Goal: Information Seeking & Learning: Learn about a topic

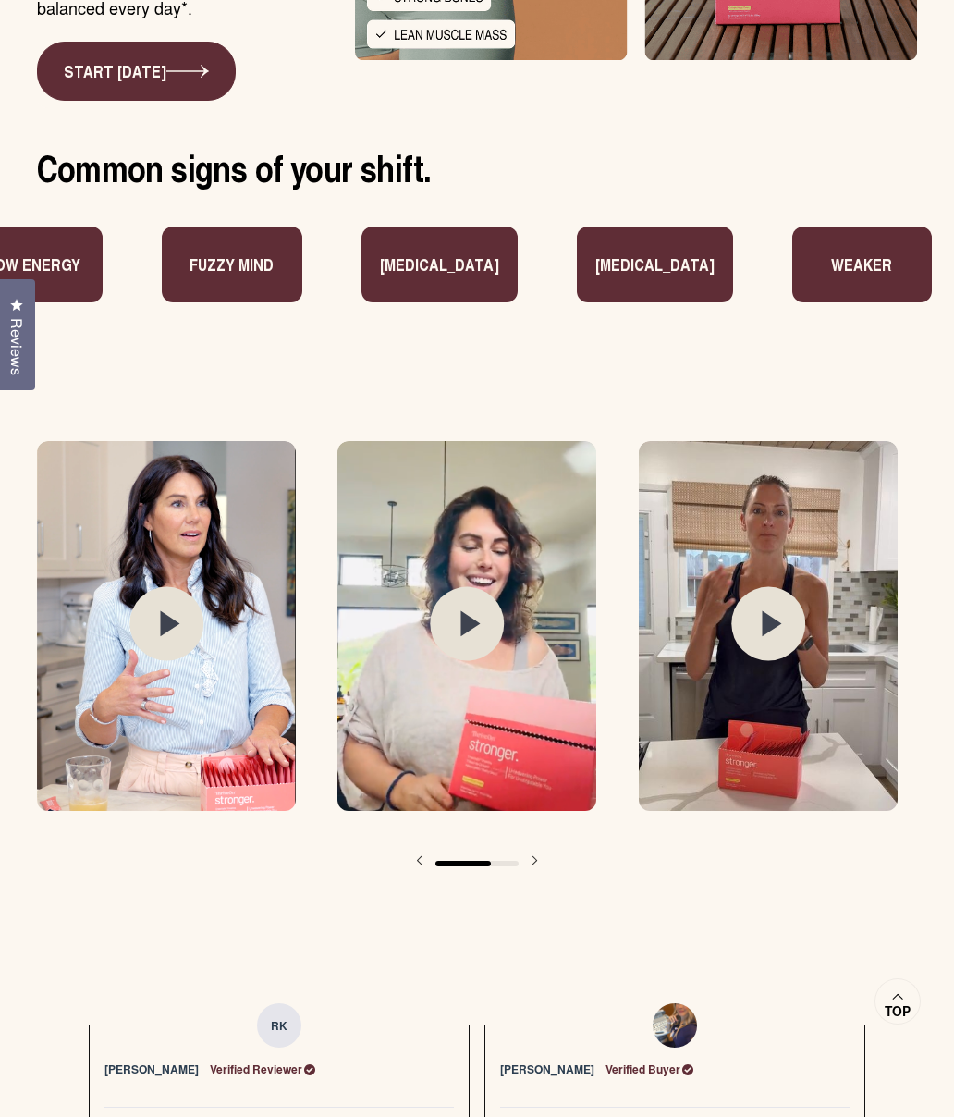
scroll to position [0, 903]
click at [125, 598] on img at bounding box center [166, 626] width 259 height 370
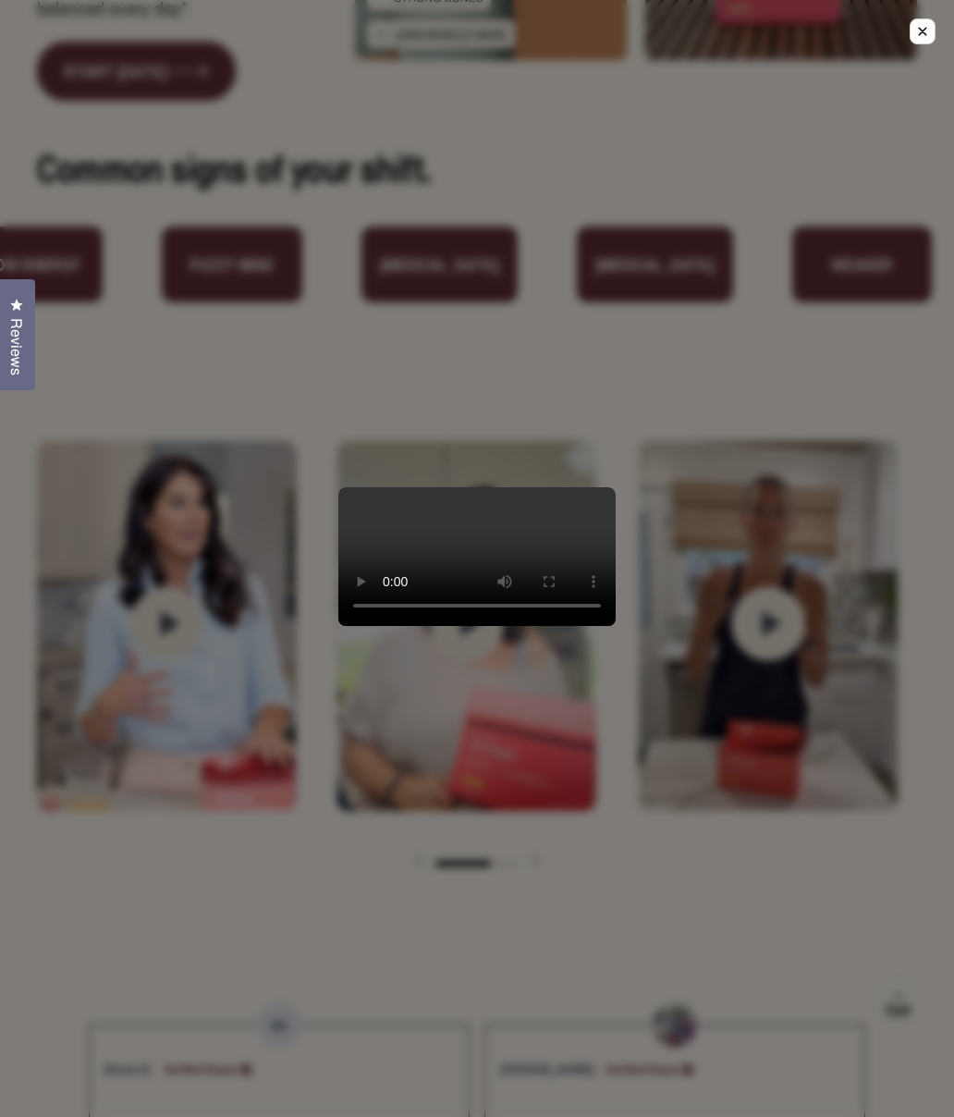
click at [424, 626] on video at bounding box center [476, 556] width 277 height 139
click at [818, 805] on div at bounding box center [477, 558] width 954 height 1117
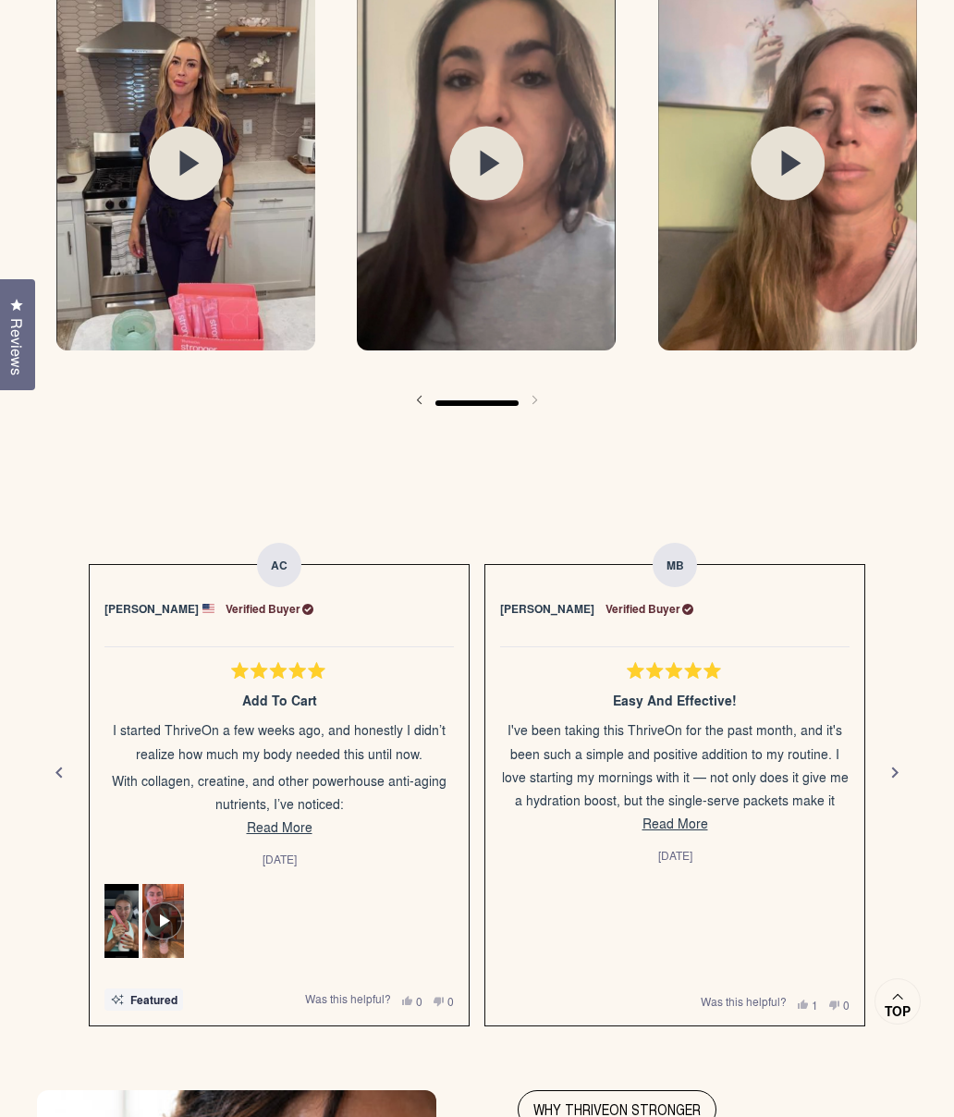
scroll to position [2860, 0]
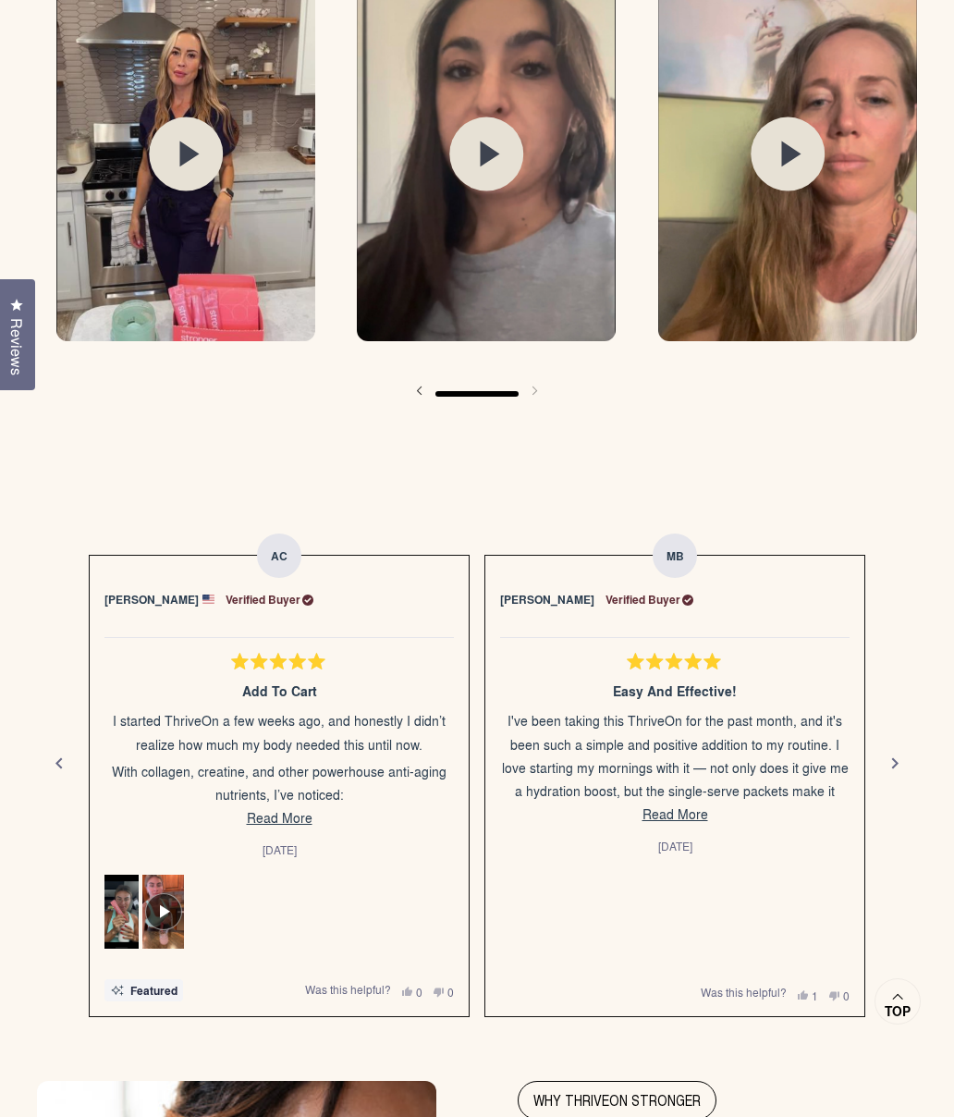
click at [877, 741] on button "Next" at bounding box center [895, 763] width 44 height 44
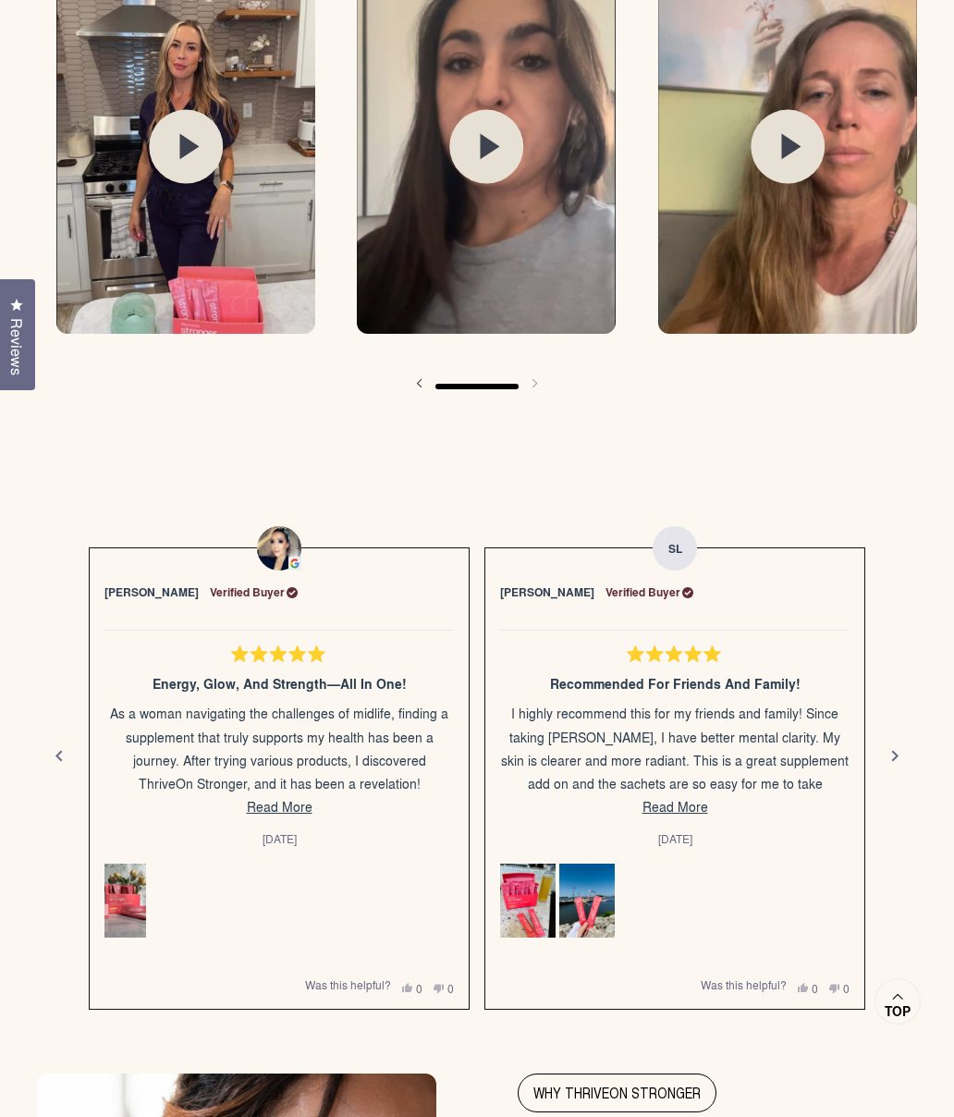
scroll to position [2924, 0]
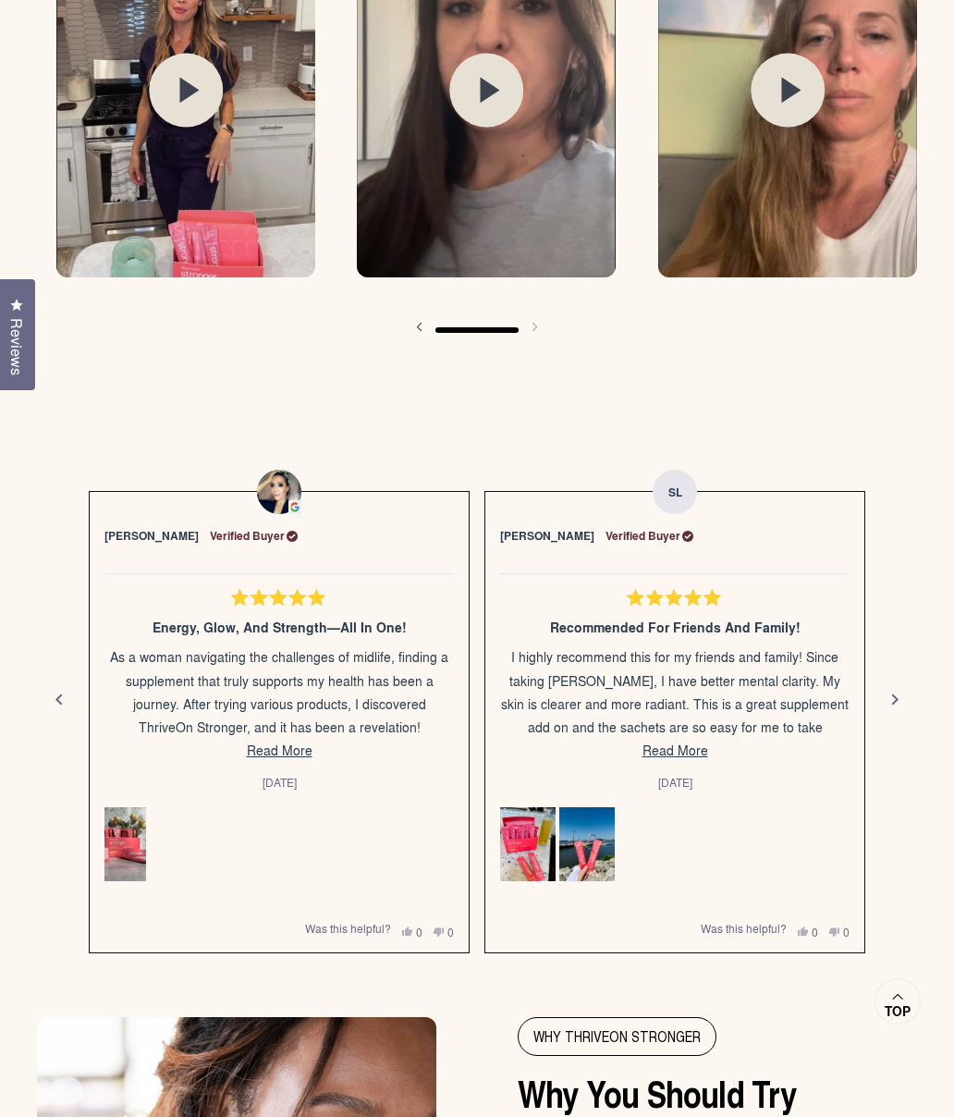
click at [673, 696] on p "I highly recommend this for my friends and family! Since taking [PERSON_NAME], …" at bounding box center [674, 738] width 349 height 187
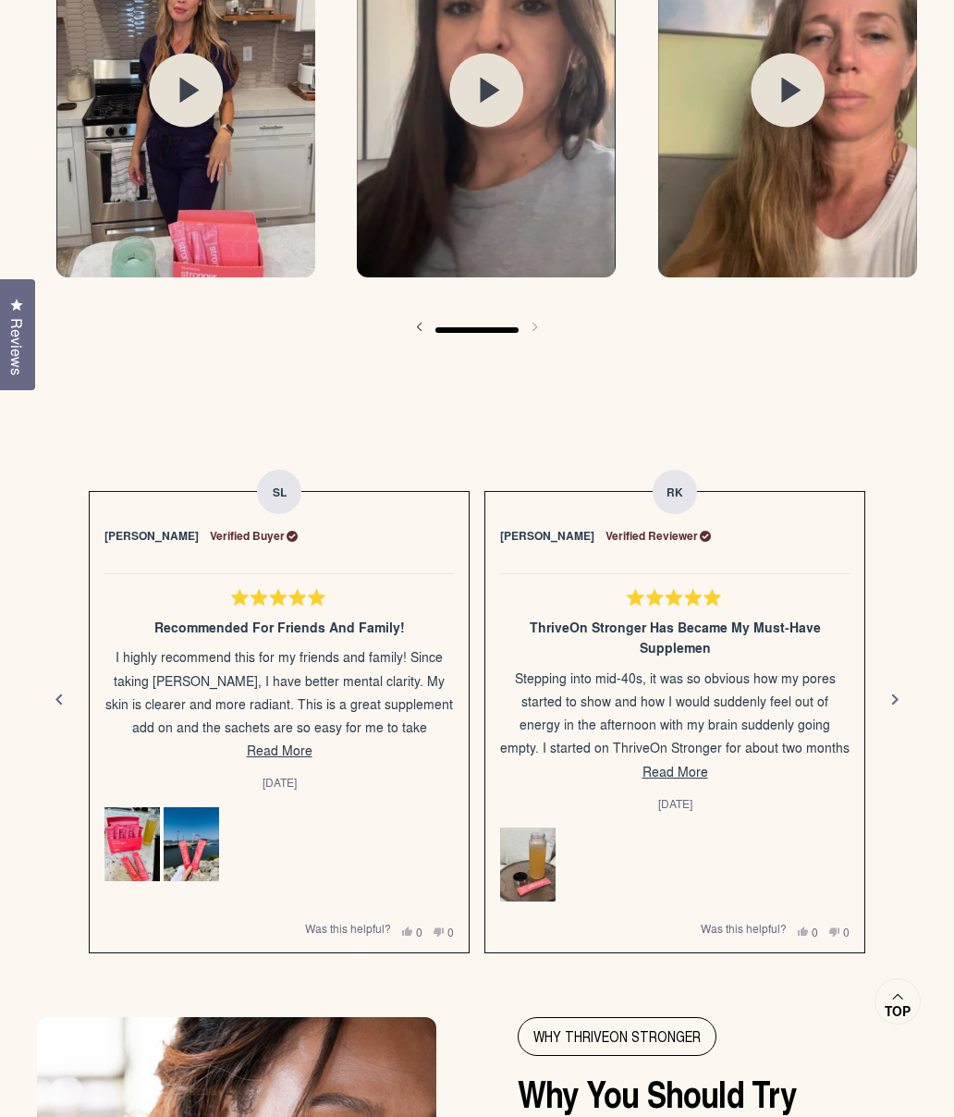
click at [723, 719] on p "Stepping into mid-40s, it was so obvious how my pores started to show and how I…" at bounding box center [674, 759] width 349 height 187
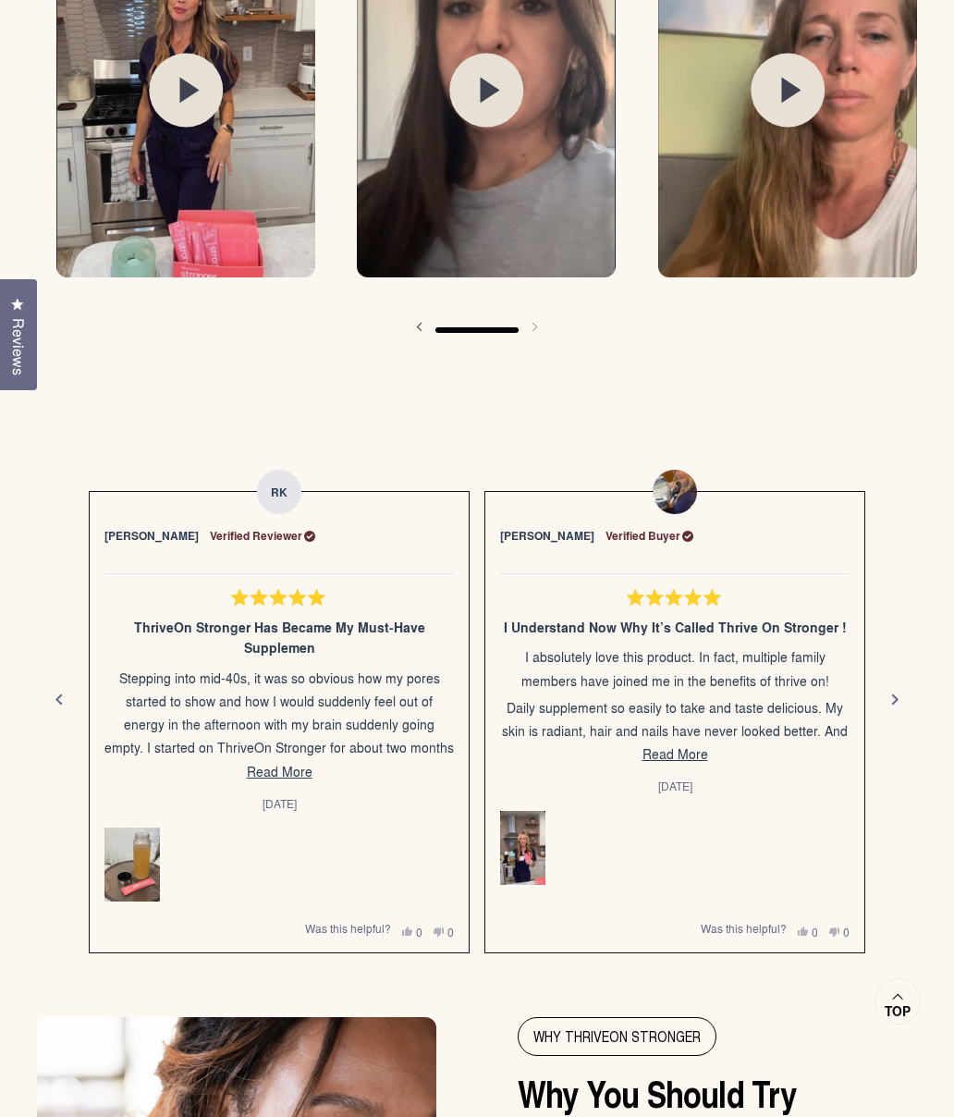
click at [14, 356] on span "Reviews" at bounding box center [18, 346] width 24 height 57
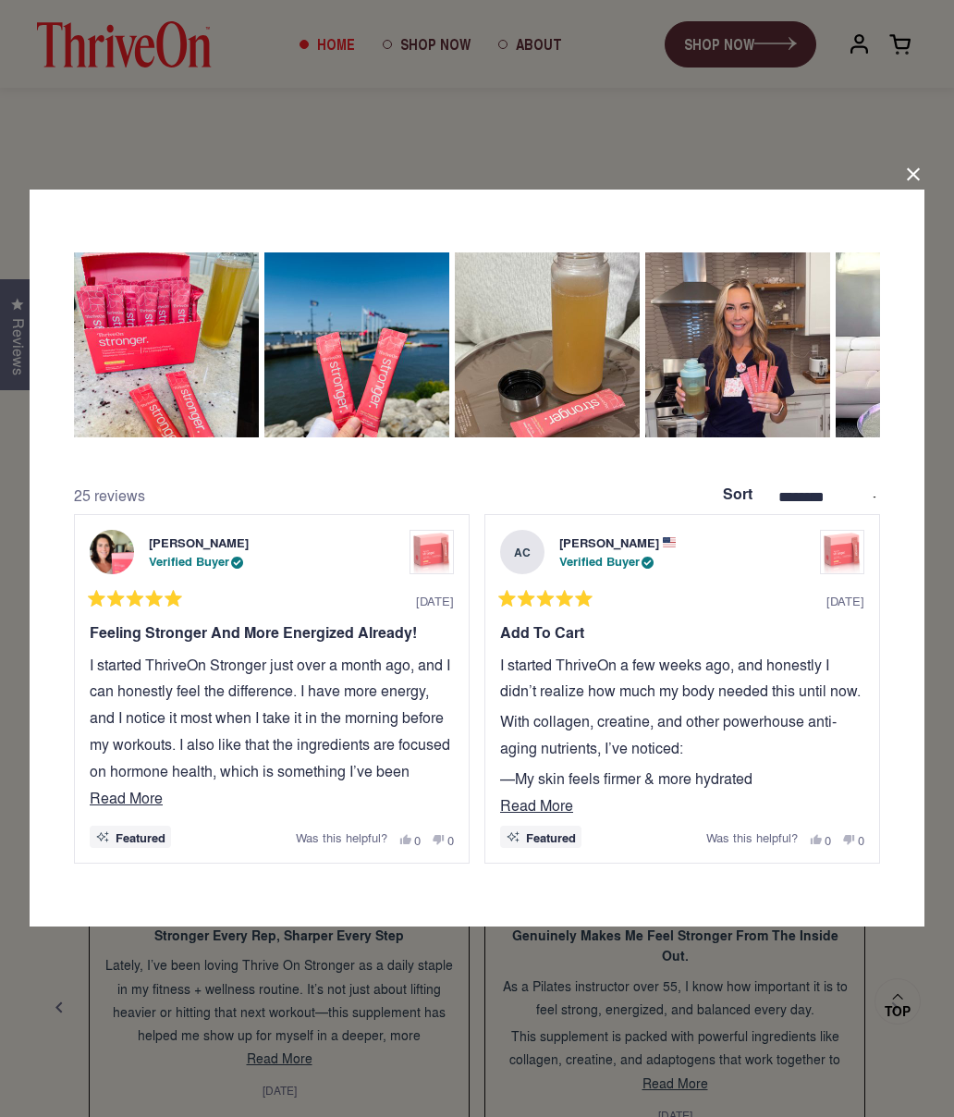
scroll to position [2615, 0]
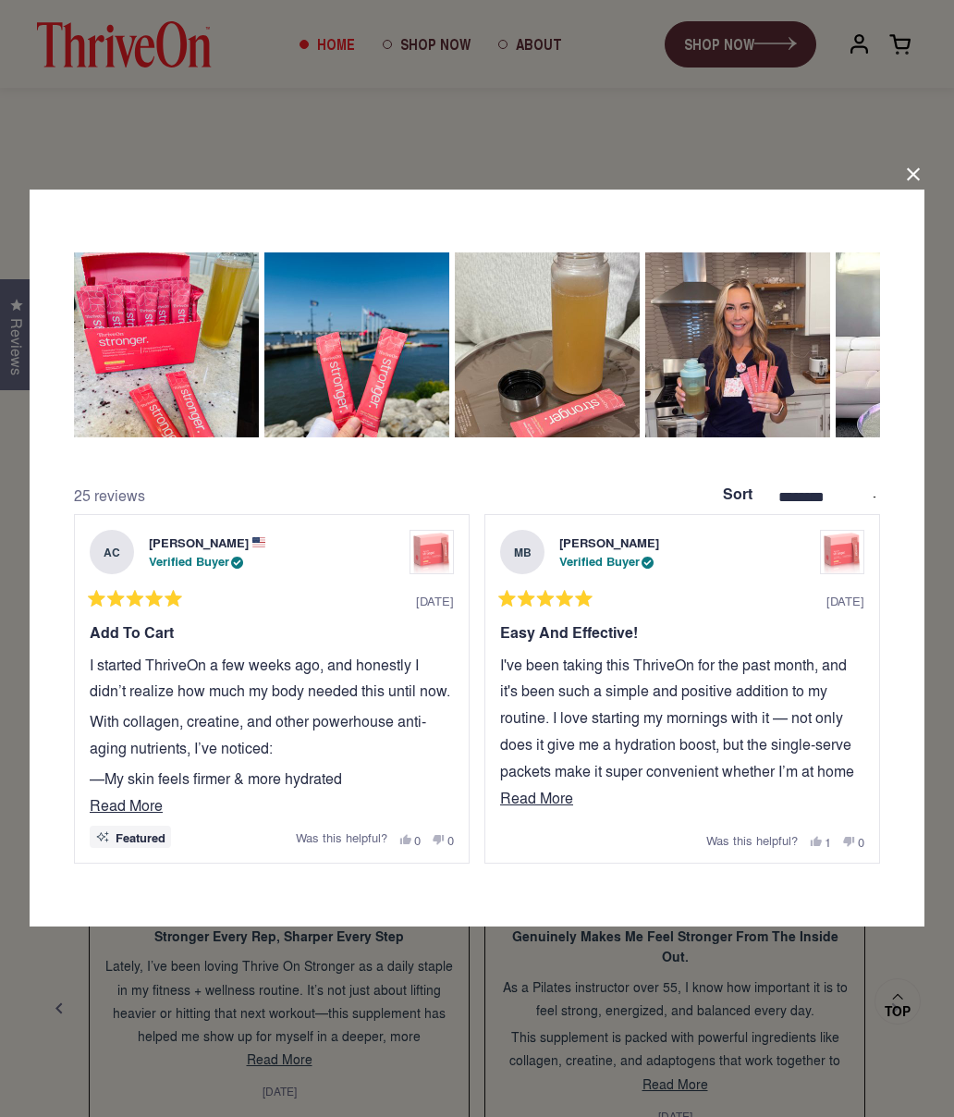
click at [430, 1017] on div "**********" at bounding box center [477, 558] width 954 height 1117
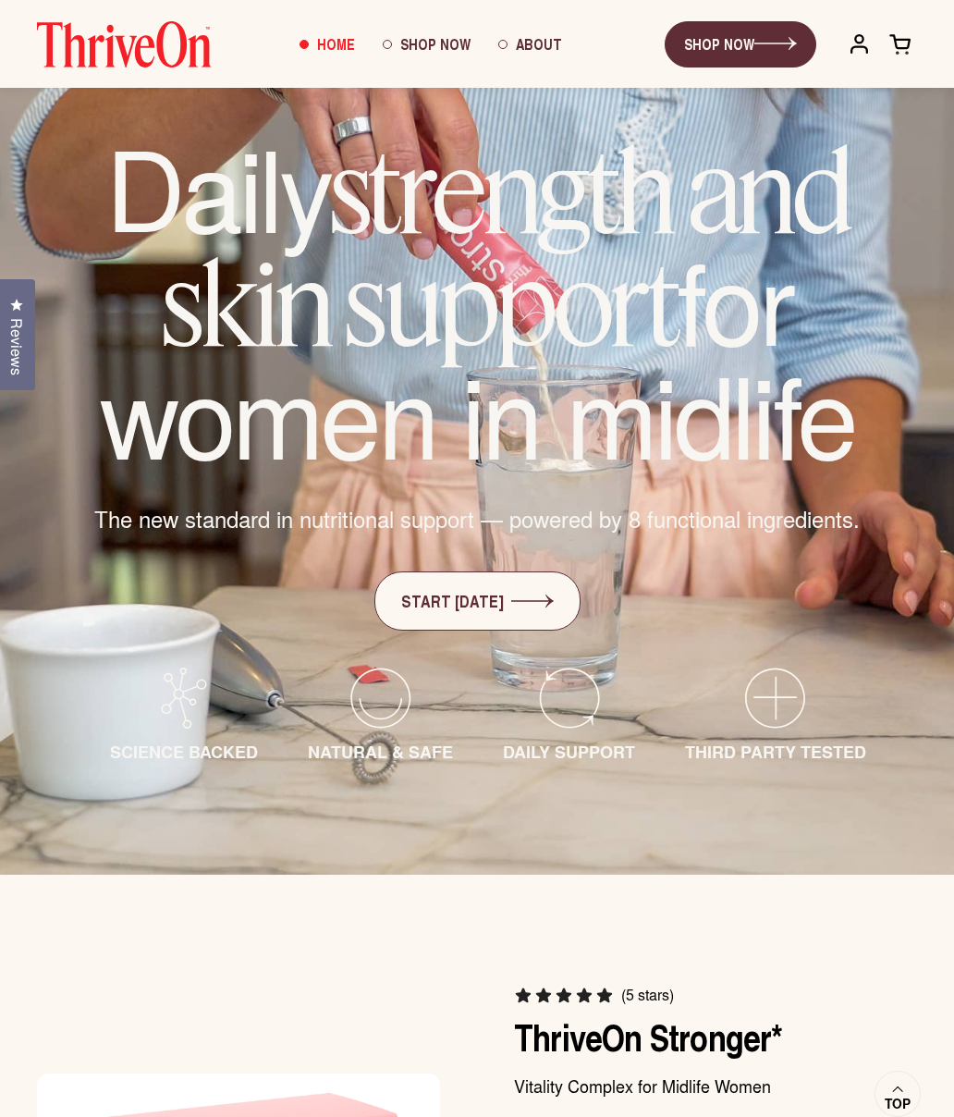
scroll to position [110, 0]
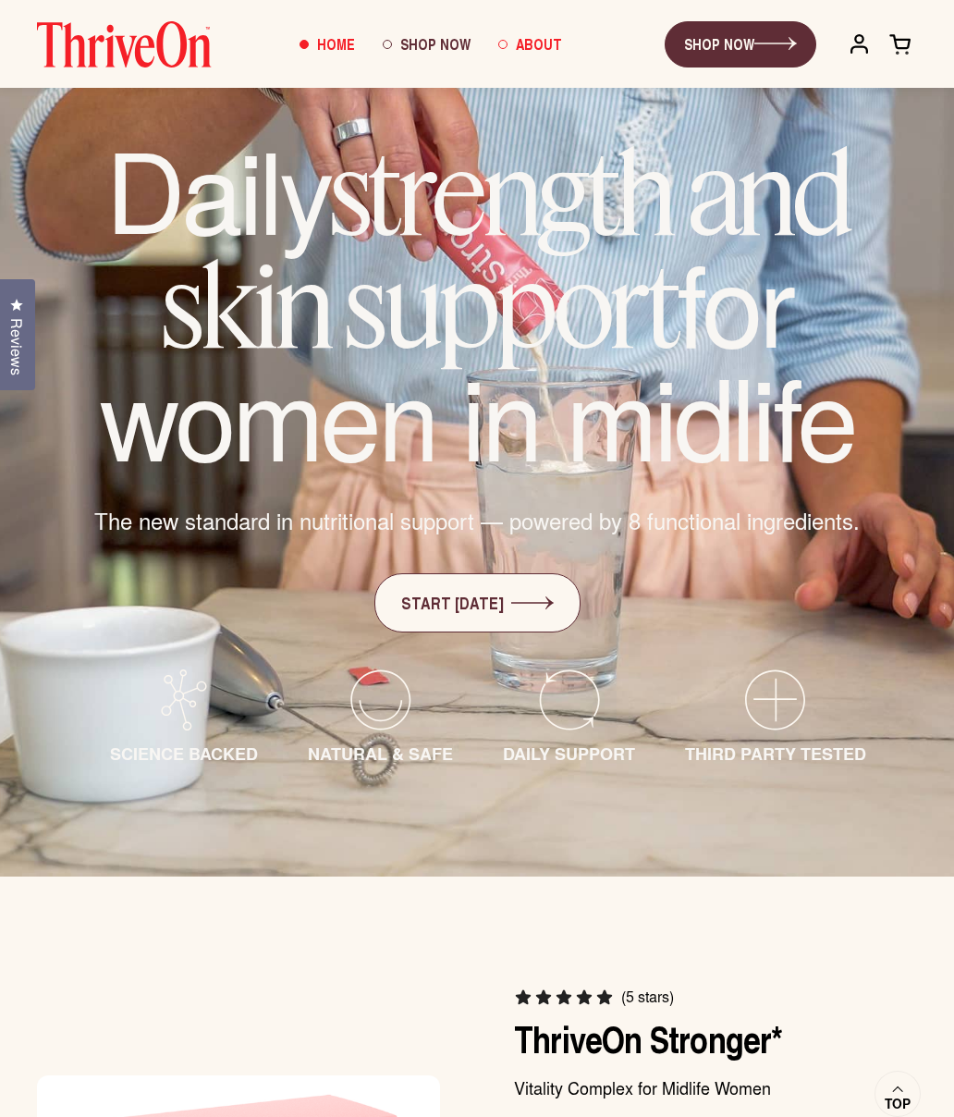
click at [529, 55] on link "About" at bounding box center [530, 44] width 92 height 50
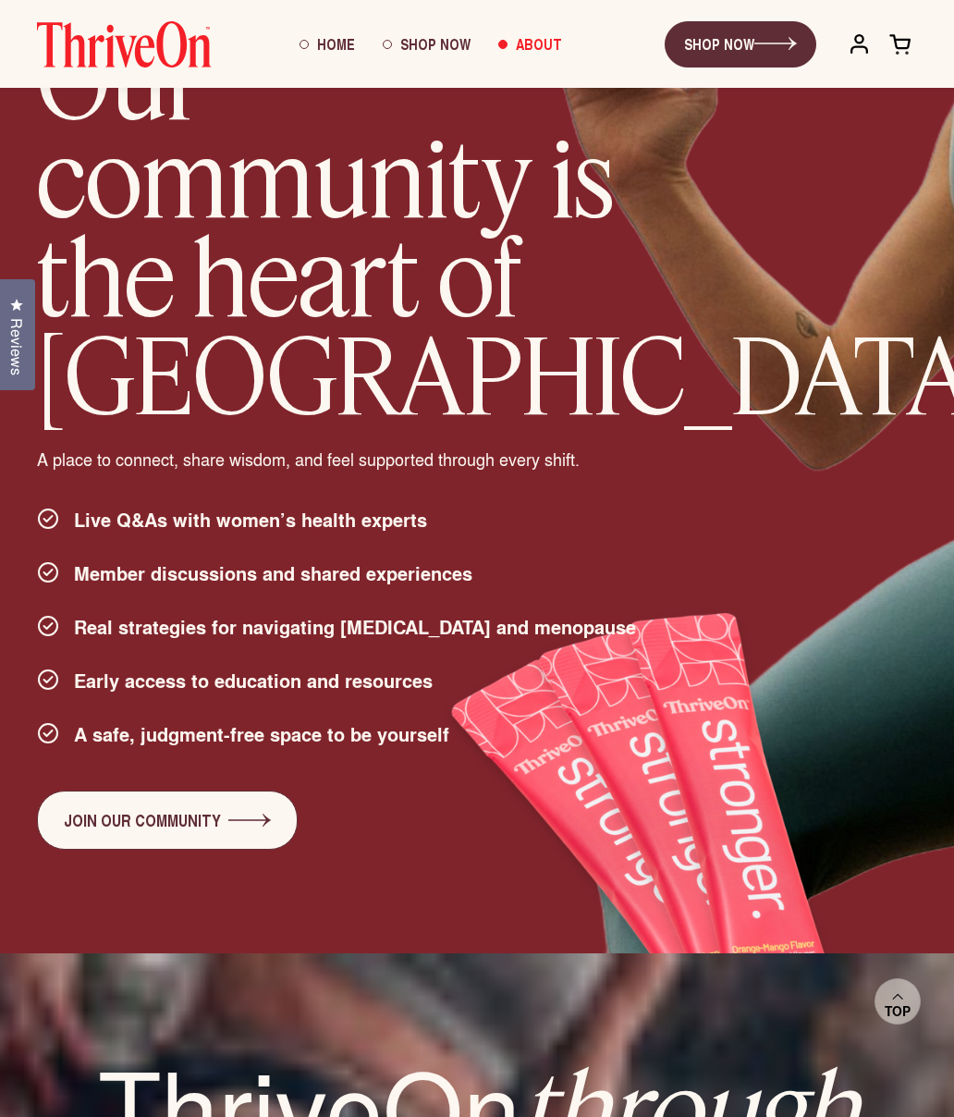
scroll to position [3819, 0]
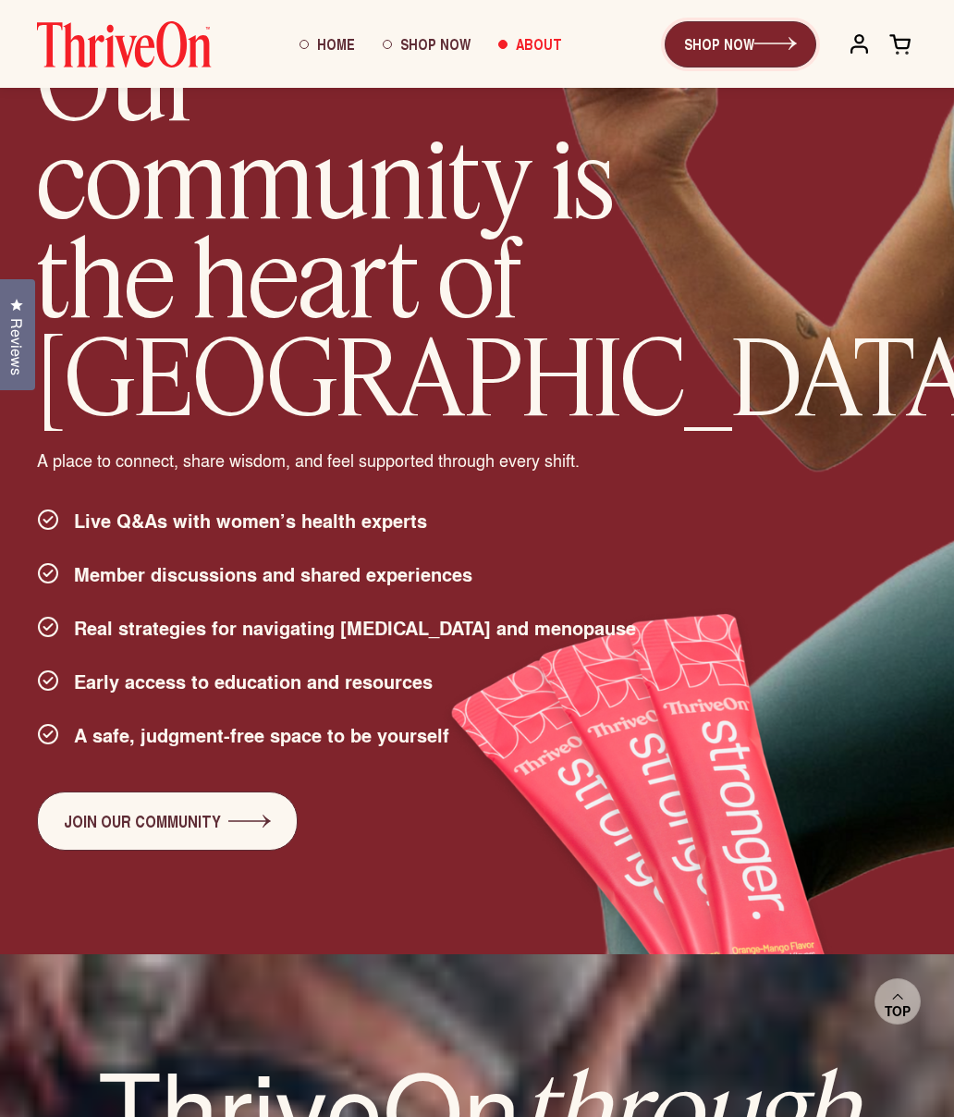
click at [743, 51] on link "SHOP NOW" at bounding box center [741, 44] width 152 height 46
